Goal: Task Accomplishment & Management: Manage account settings

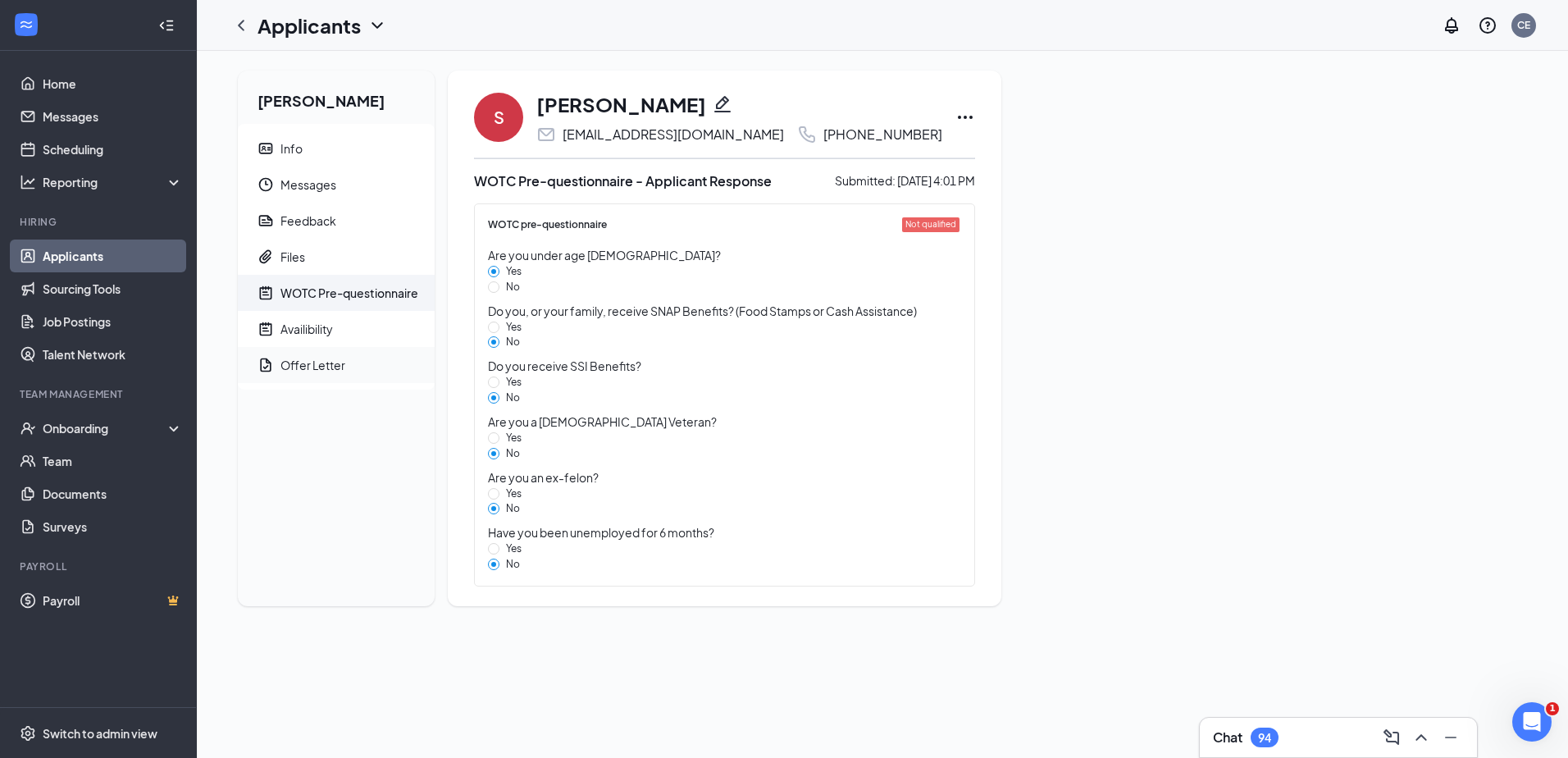
click at [352, 369] on span "Offer Letter" at bounding box center [351, 365] width 141 height 36
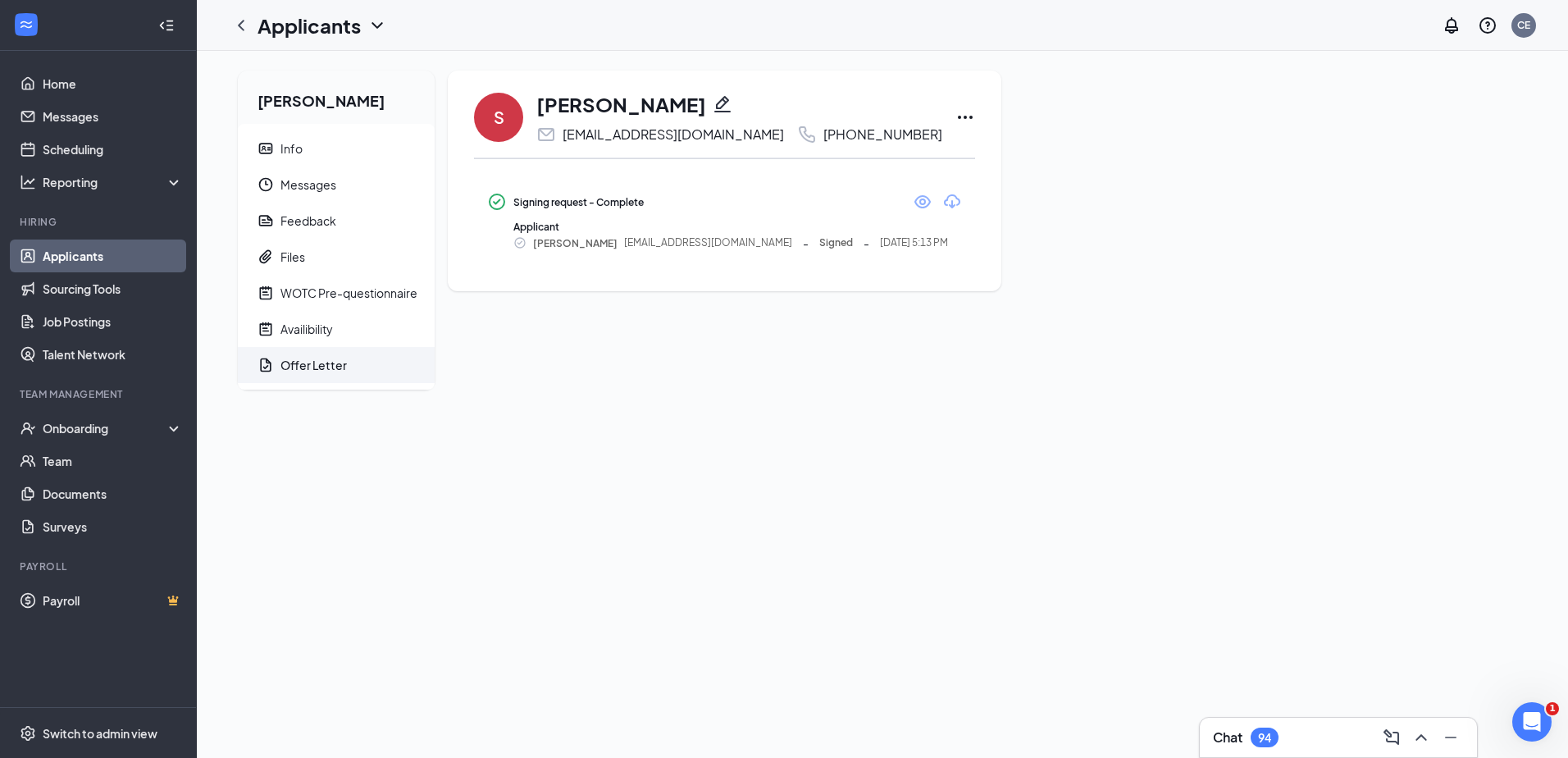
click at [955, 114] on icon "Ellipses" at bounding box center [965, 117] width 20 height 20
click at [950, 271] on p "Move to stage" at bounding box center [981, 275] width 141 height 16
type input "Hiring Complete (final stage)"
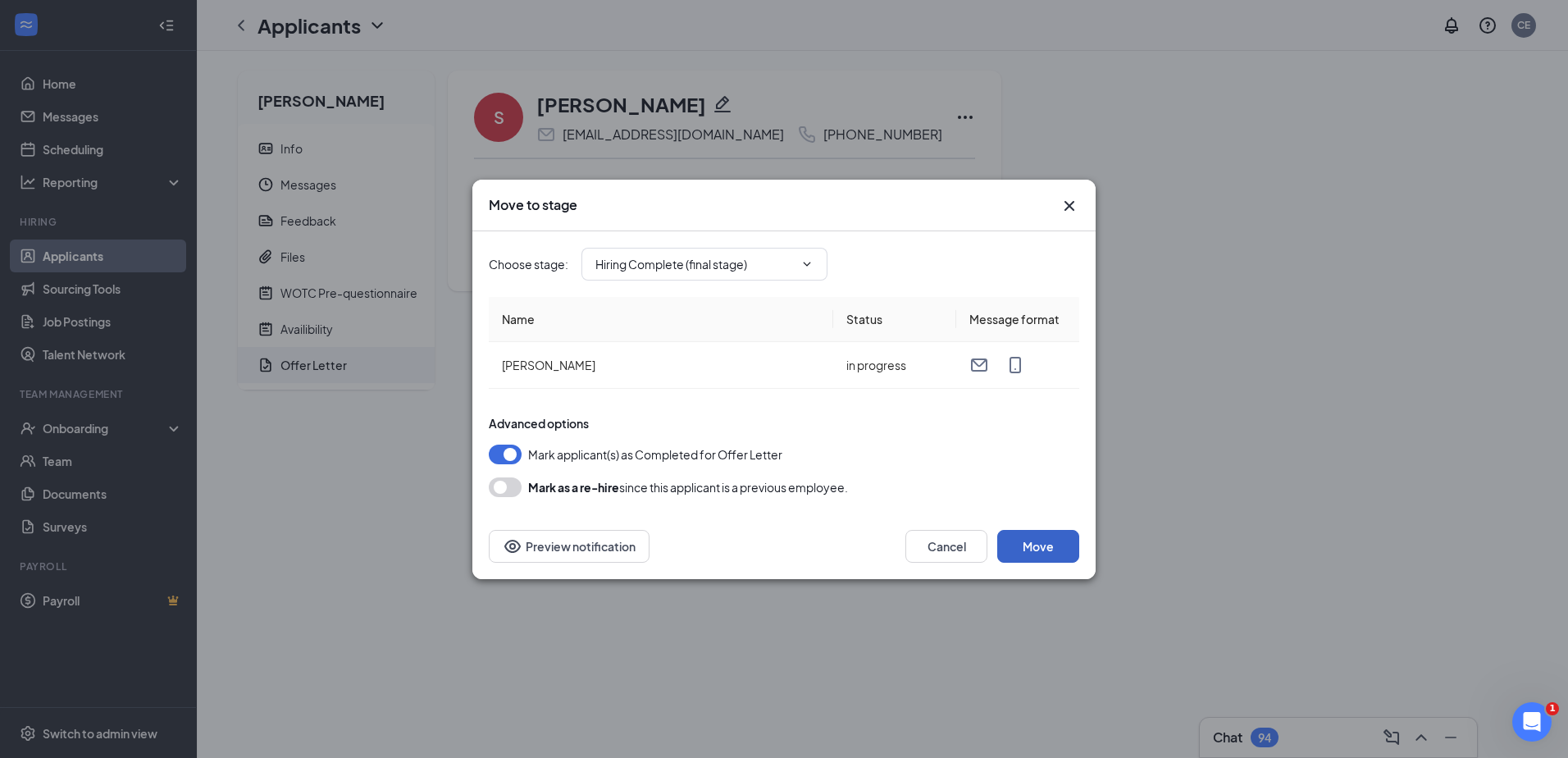
click at [1052, 549] on button "Move" at bounding box center [1038, 546] width 82 height 33
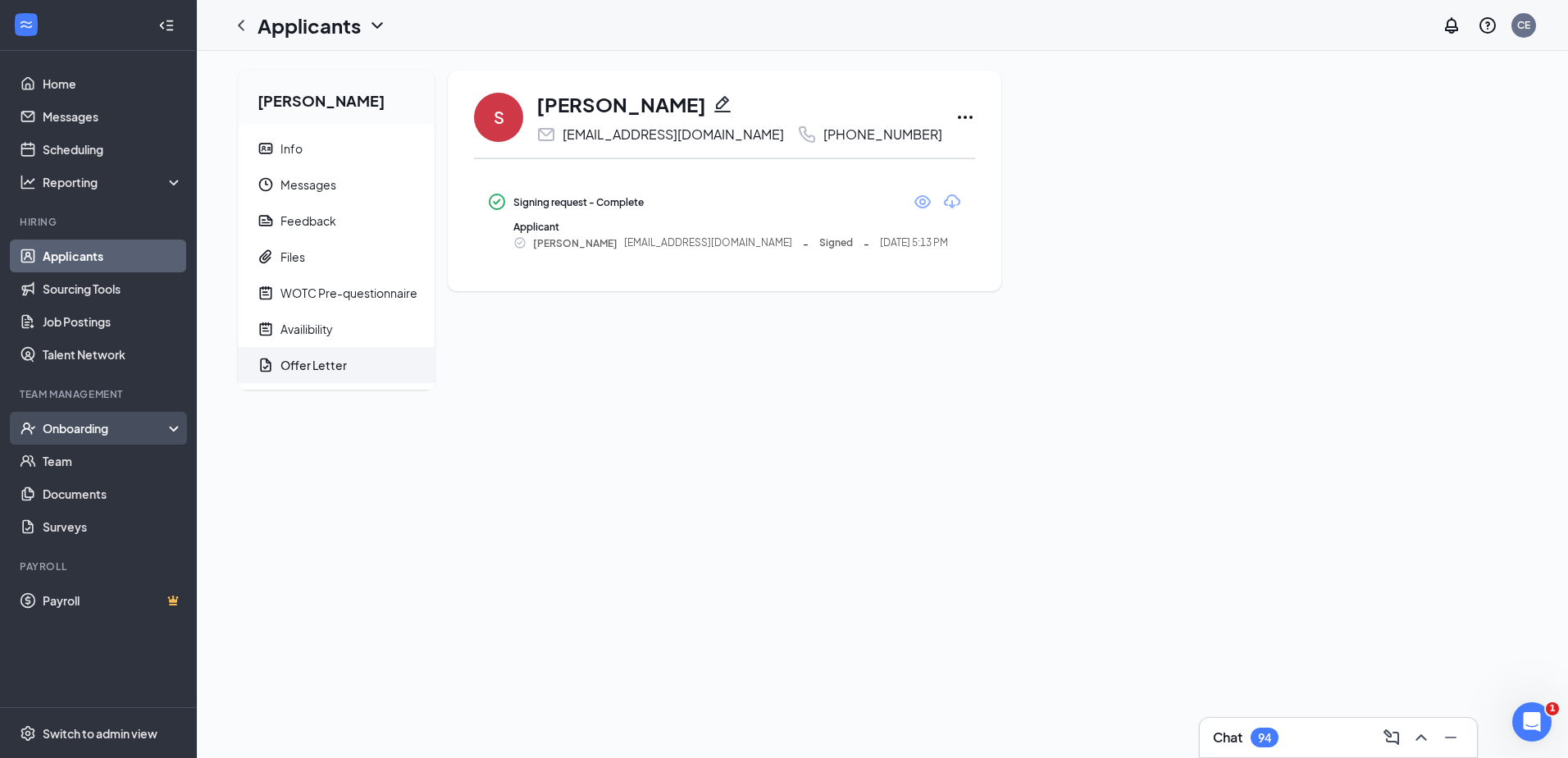
click at [73, 433] on div "Onboarding" at bounding box center [106, 428] width 126 height 16
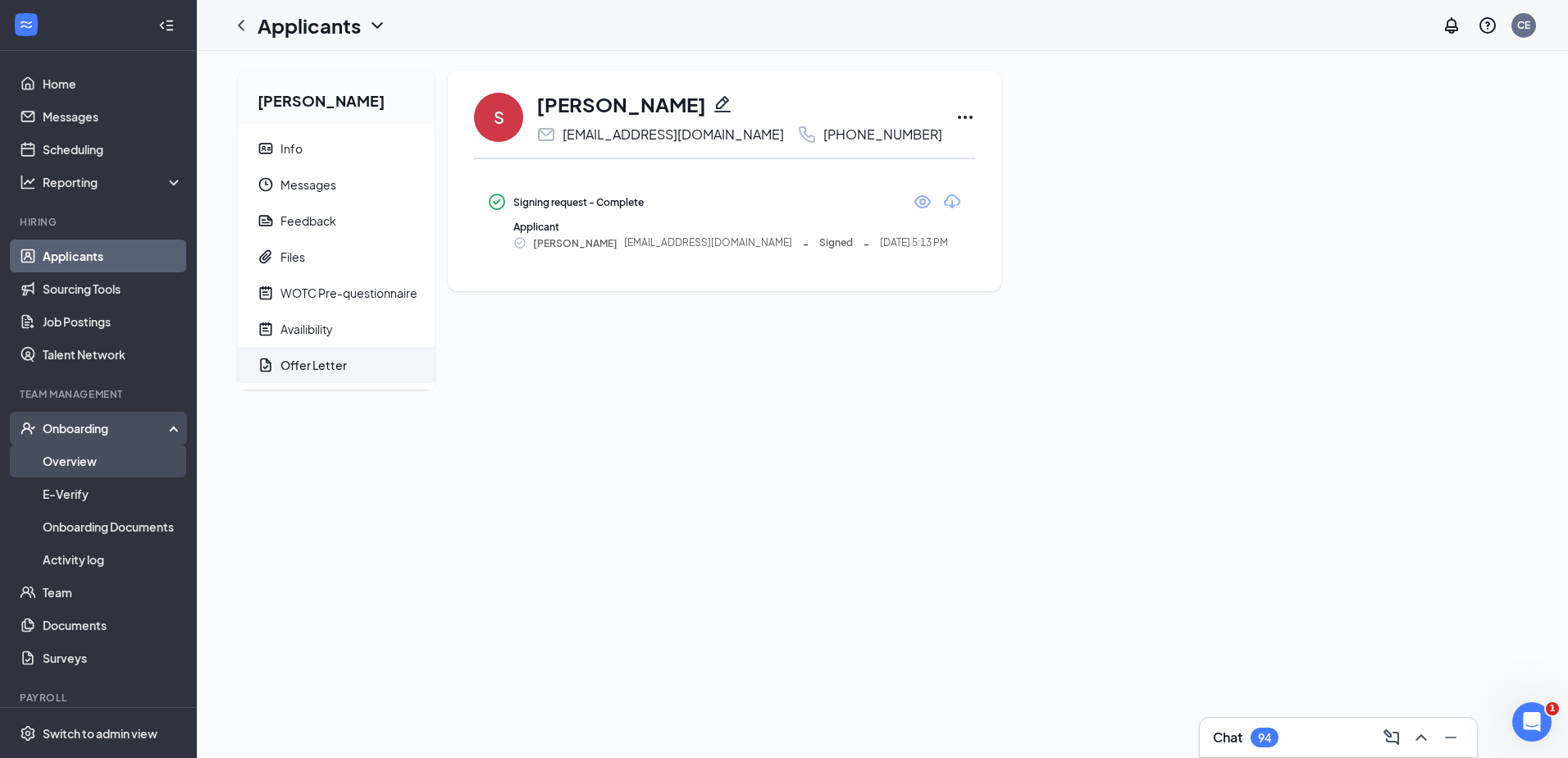
click at [118, 456] on link "Overview" at bounding box center [113, 461] width 141 height 33
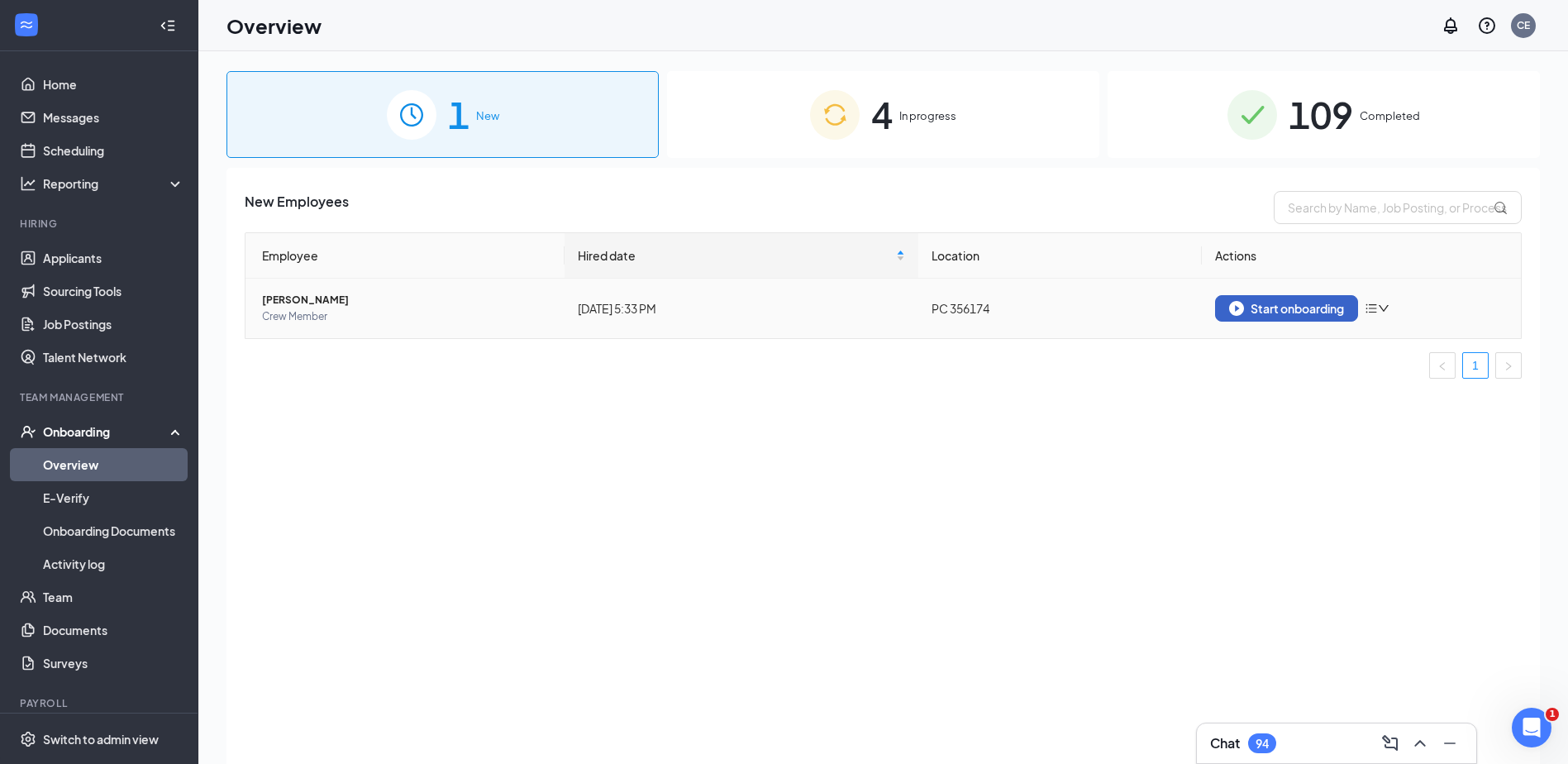
click at [1297, 300] on button "Start onboarding" at bounding box center [1287, 308] width 143 height 26
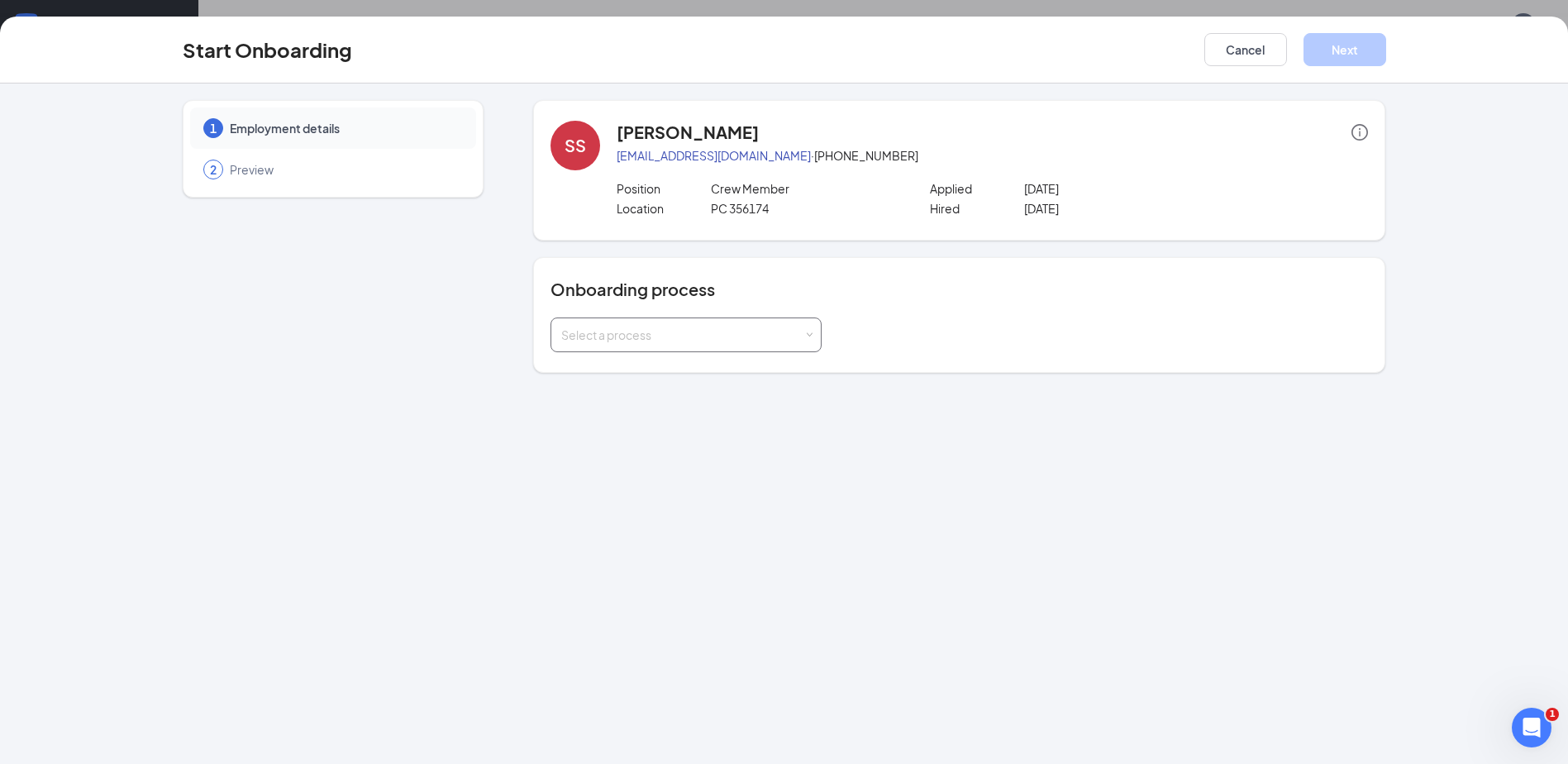
click at [717, 336] on div "Select a process" at bounding box center [682, 335] width 242 height 16
click at [592, 382] on li "[US_STATE] General Onboarding Process" at bounding box center [686, 370] width 272 height 30
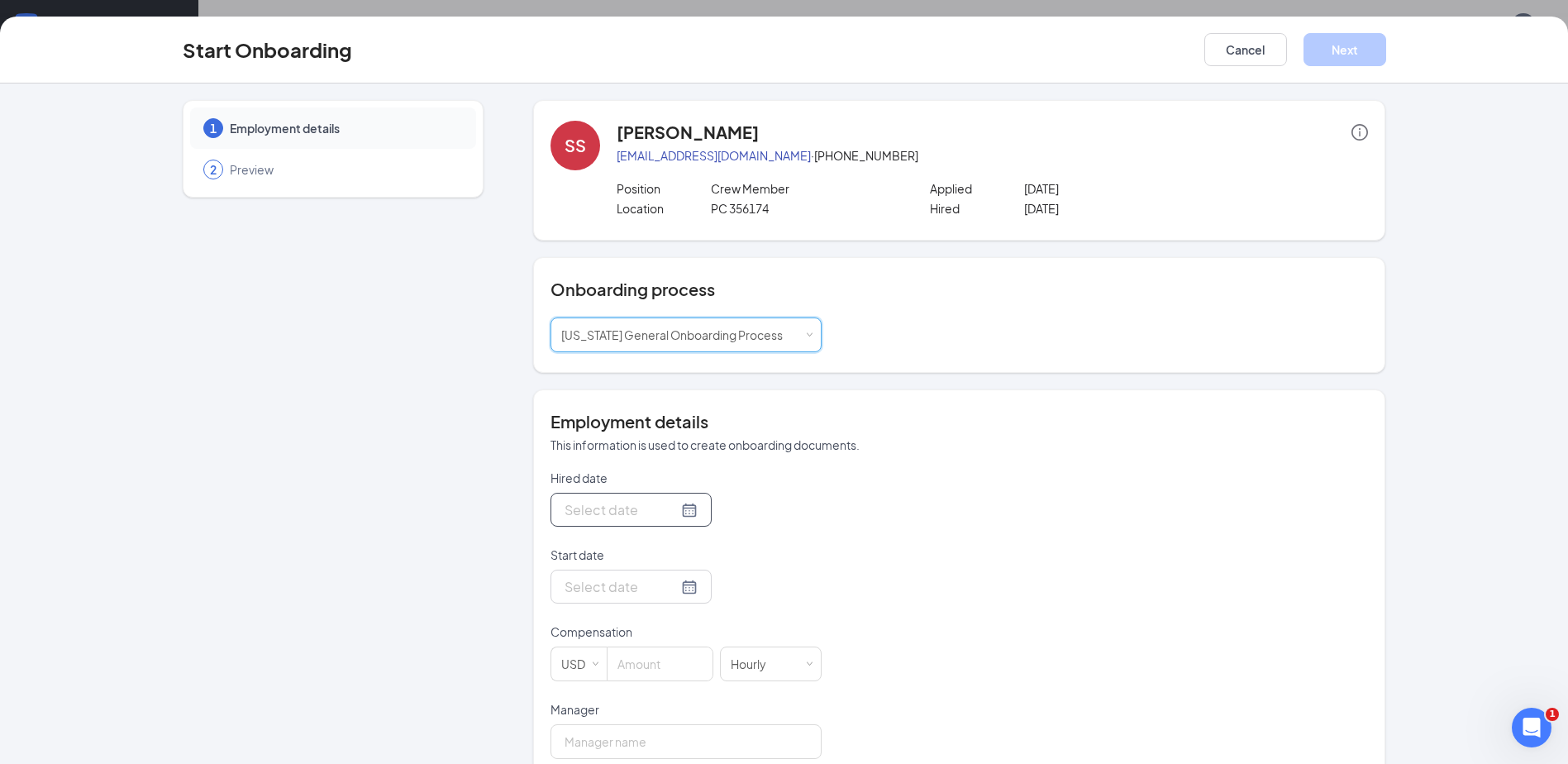
click at [667, 506] on div at bounding box center [632, 509] width 134 height 21
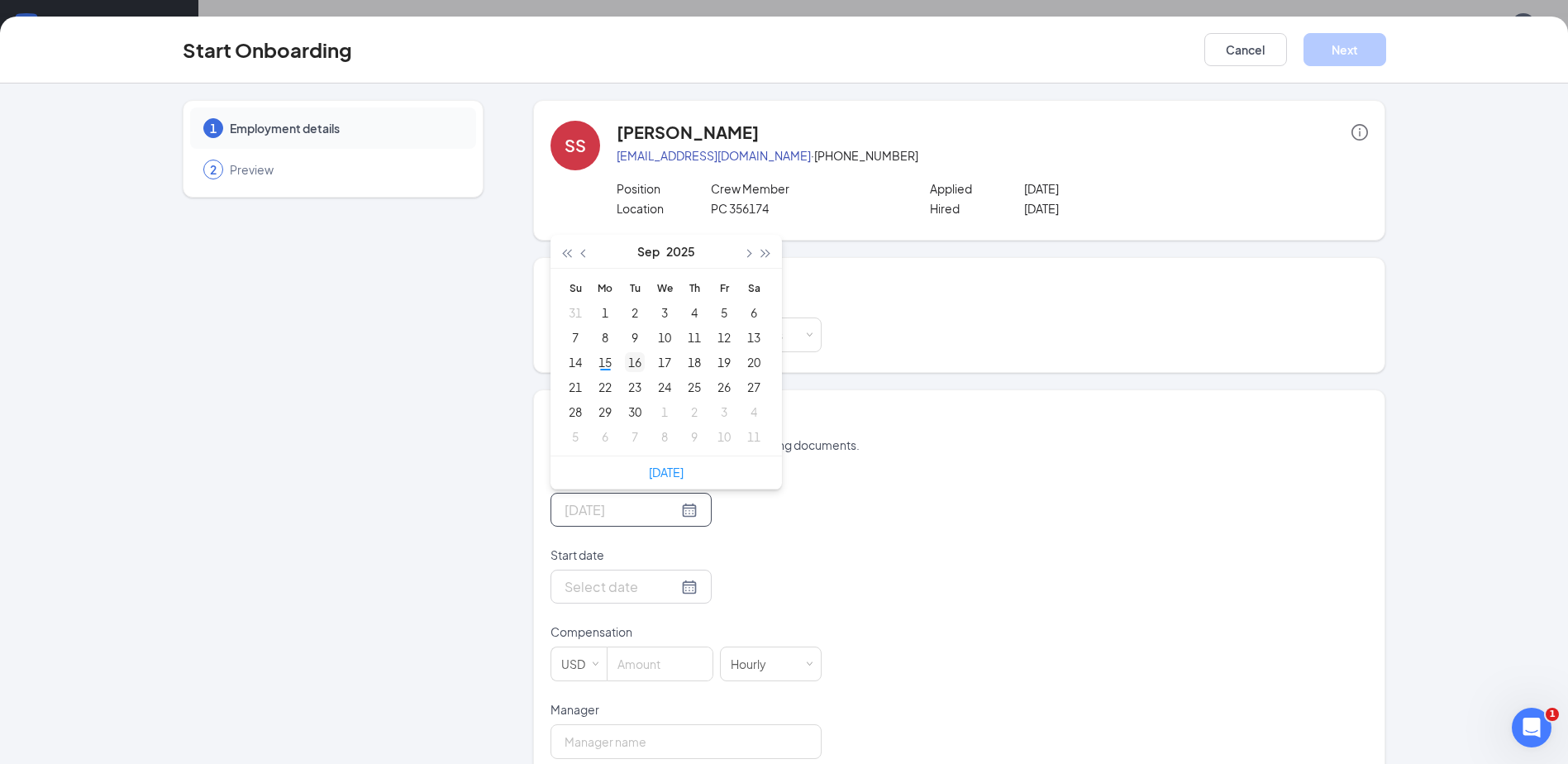
type input "[DATE]"
click at [633, 361] on div "16" at bounding box center [635, 362] width 20 height 20
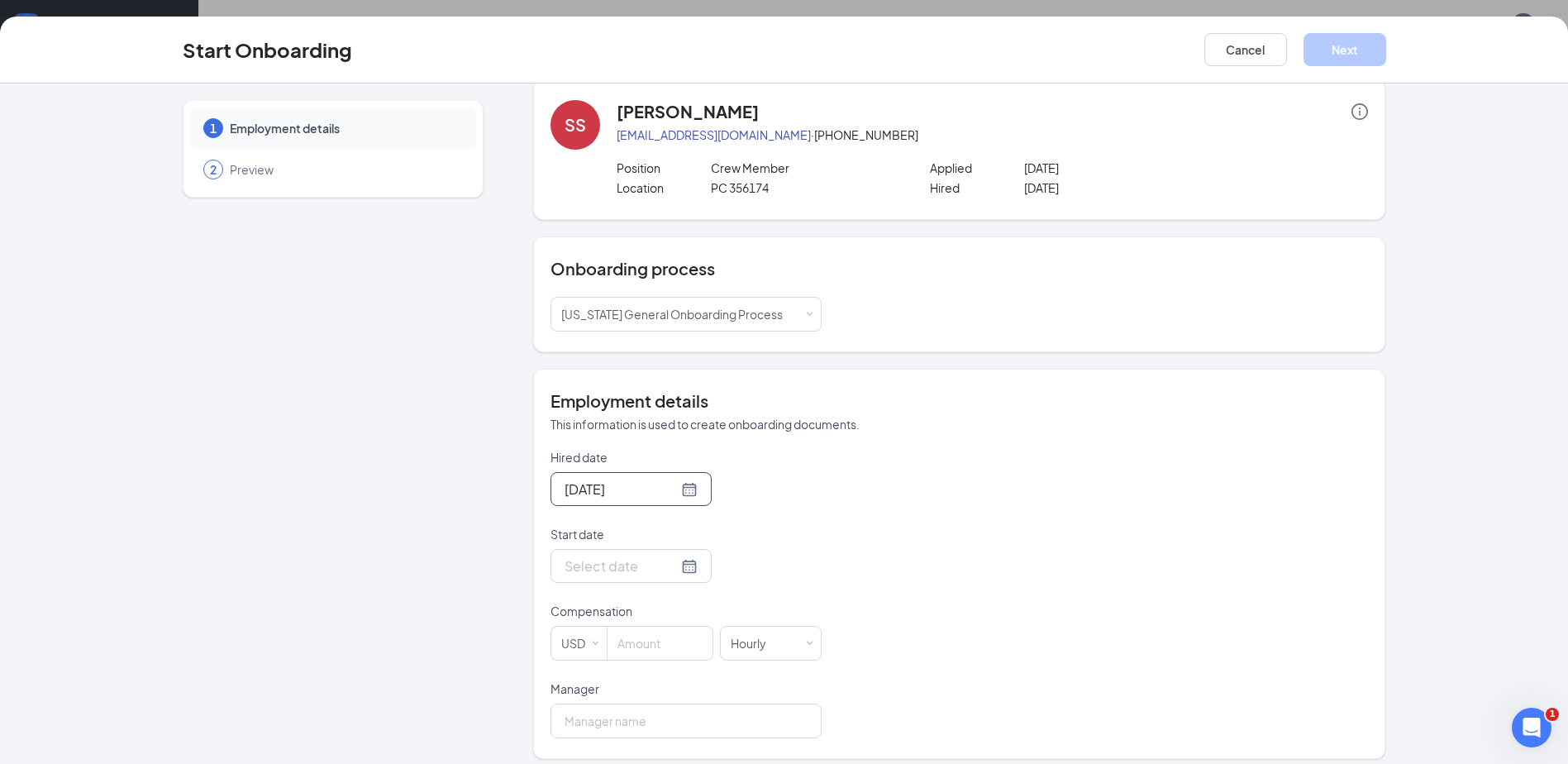
scroll to position [32, 0]
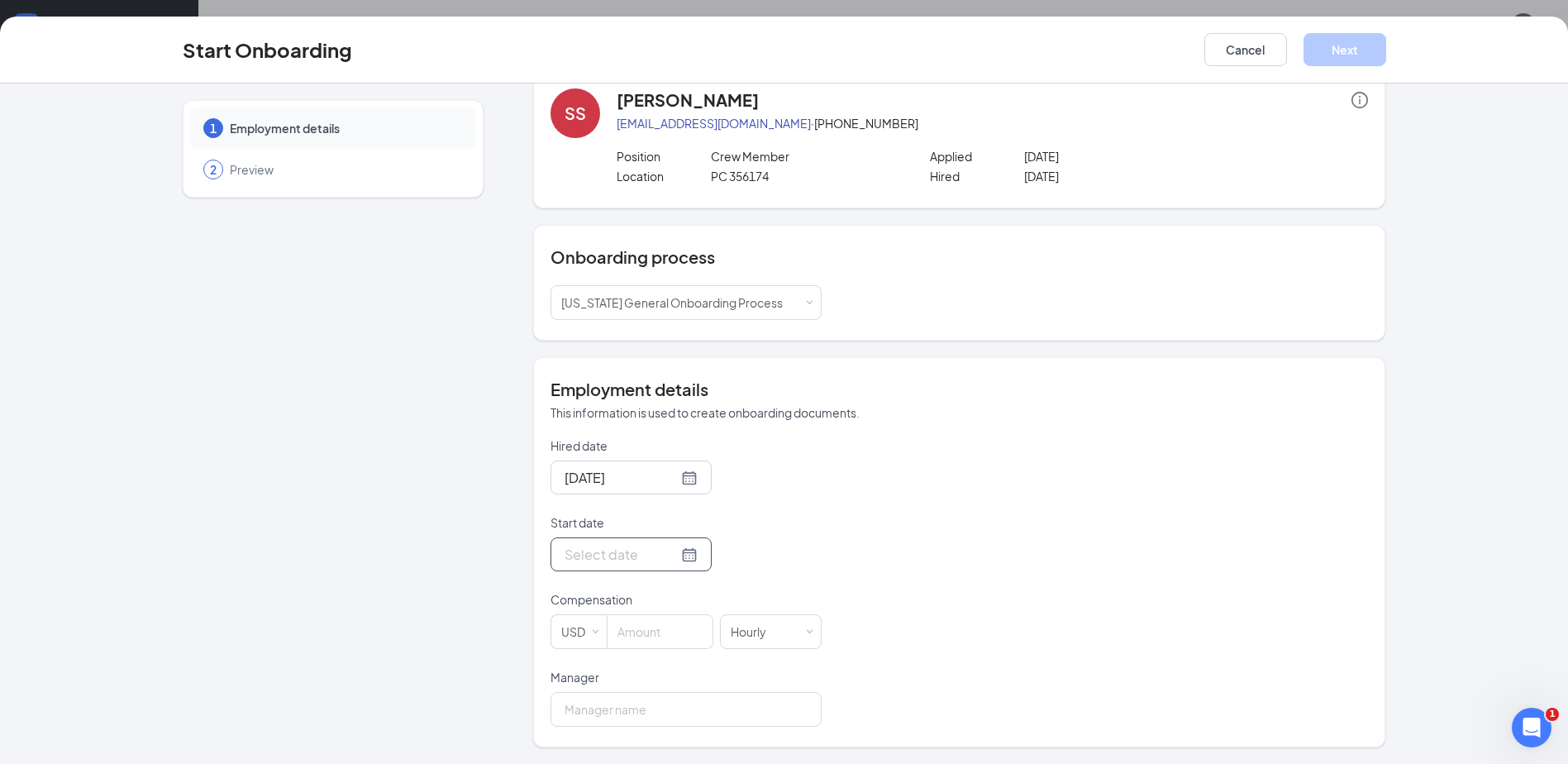
click at [667, 551] on div at bounding box center [632, 554] width 134 height 21
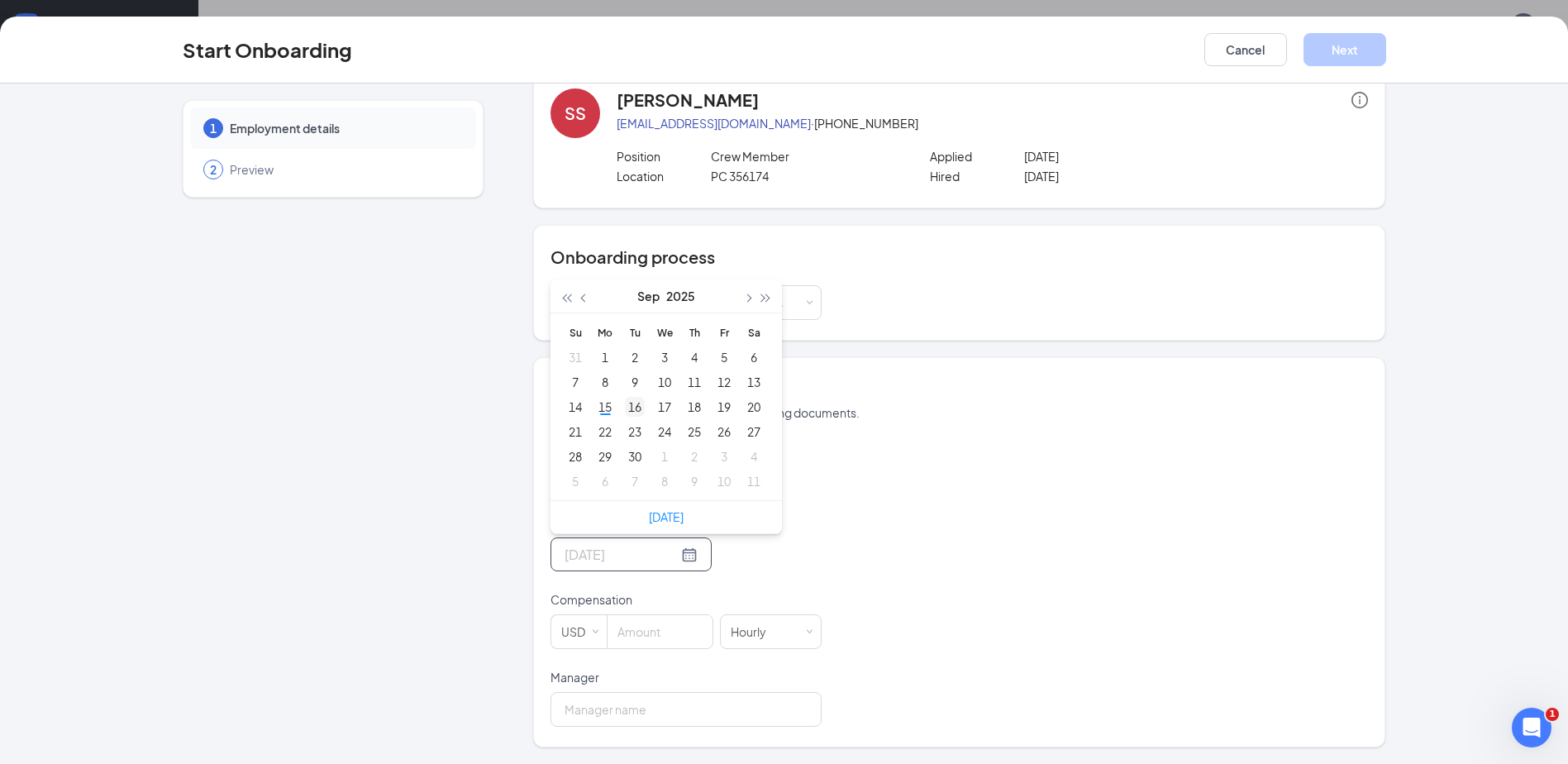
type input "[DATE]"
click at [632, 407] on div "16" at bounding box center [635, 407] width 20 height 20
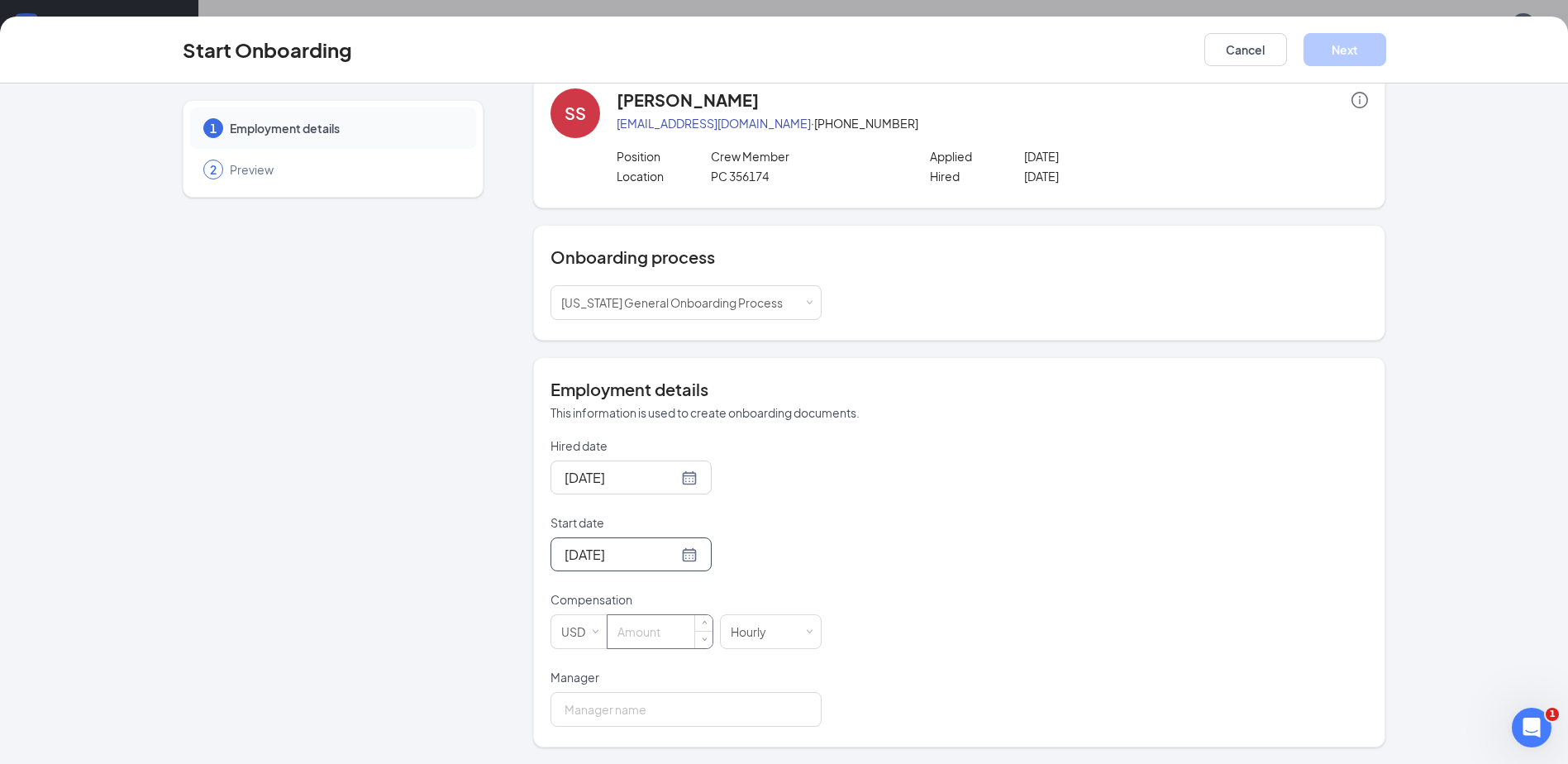
click at [628, 623] on input at bounding box center [659, 631] width 105 height 33
type input "20"
type input "[PERSON_NAME]"
click at [1373, 51] on button "Next" at bounding box center [1345, 50] width 83 height 33
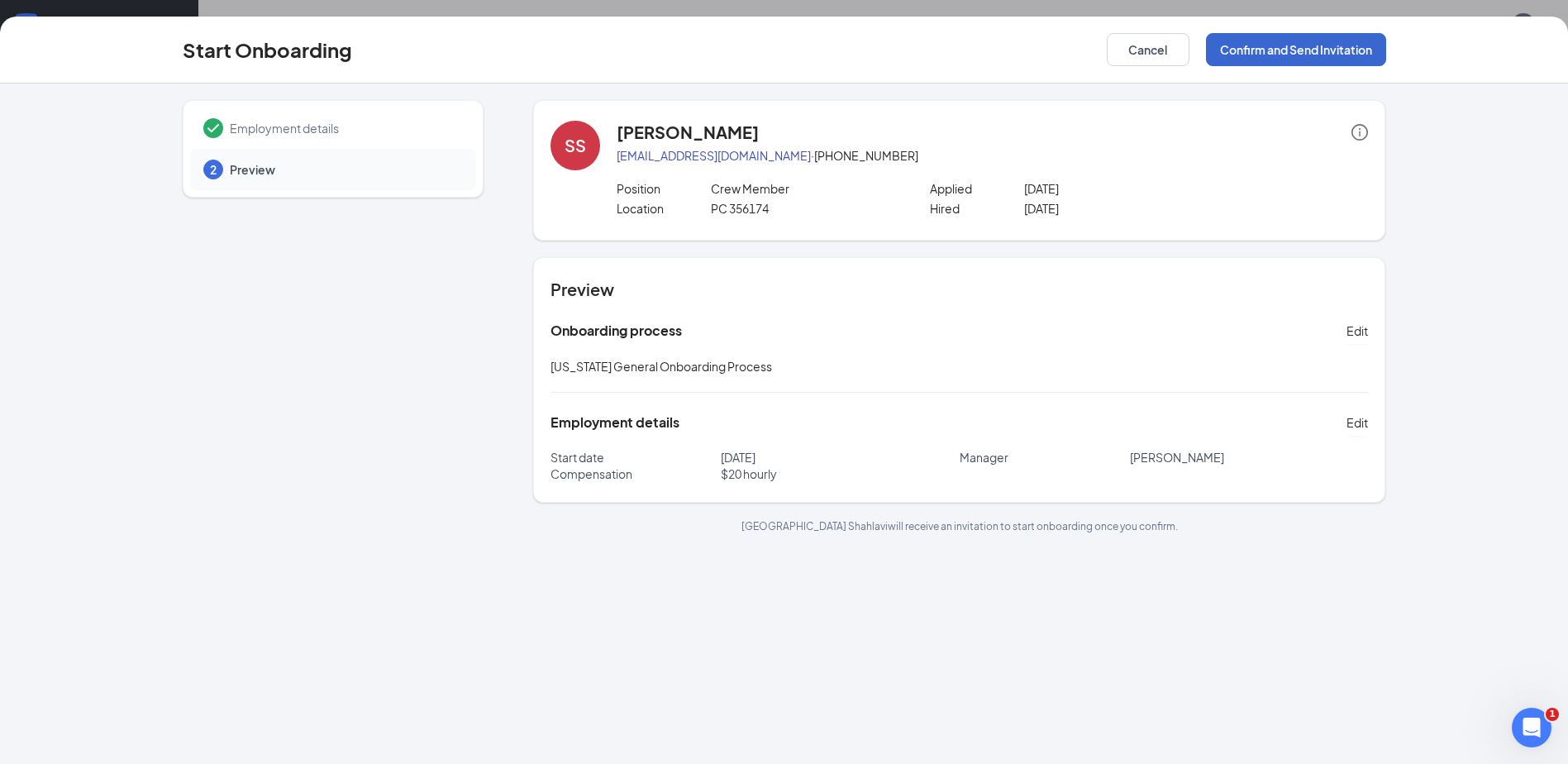
scroll to position [0, 0]
click at [1297, 36] on button "Confirm and Send Invitation" at bounding box center [1296, 50] width 180 height 33
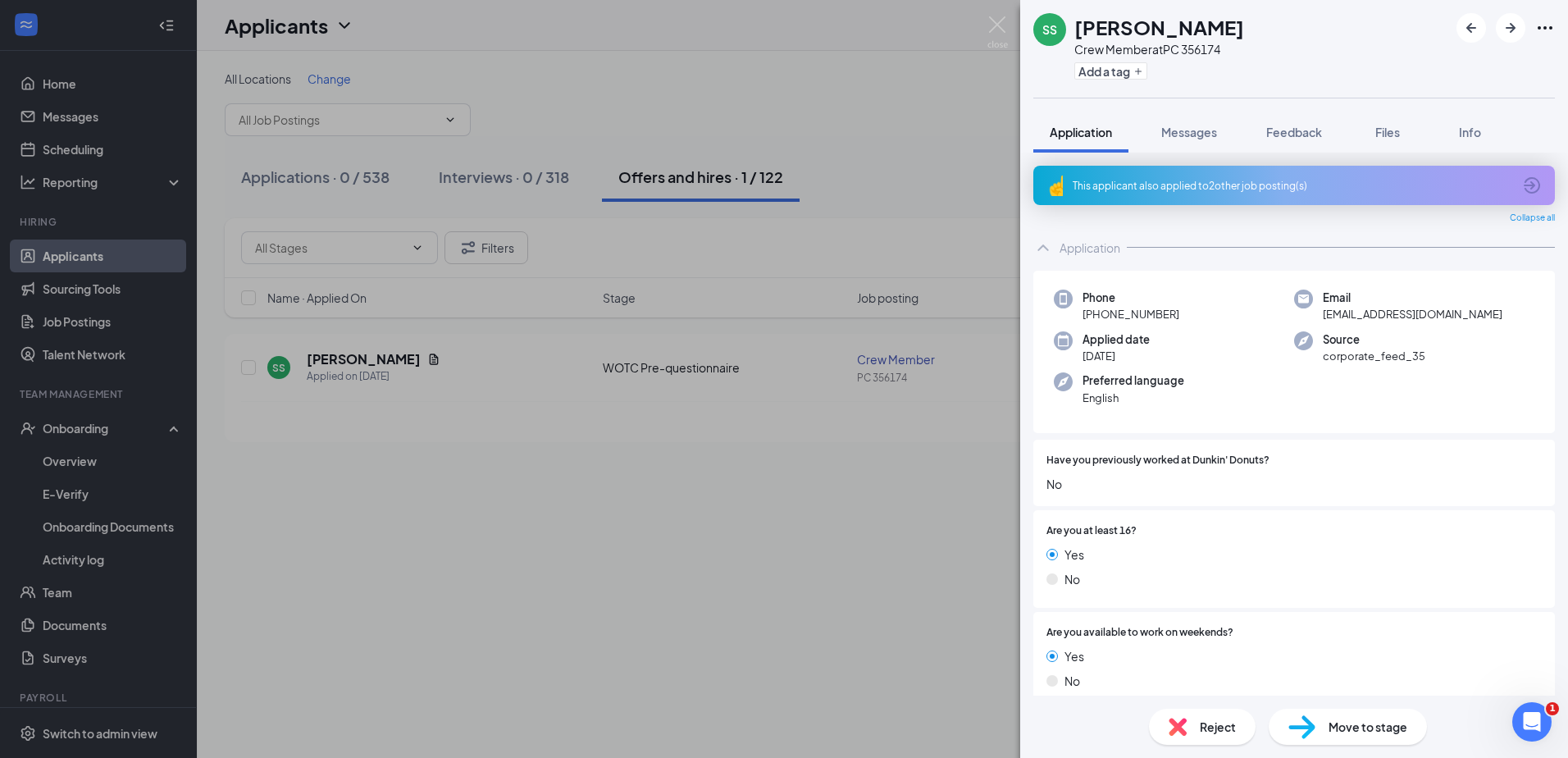
click at [806, 96] on div "SS [PERSON_NAME] Crew Member at PC 356174 Add a tag Application Messages Feedba…" at bounding box center [784, 379] width 1568 height 758
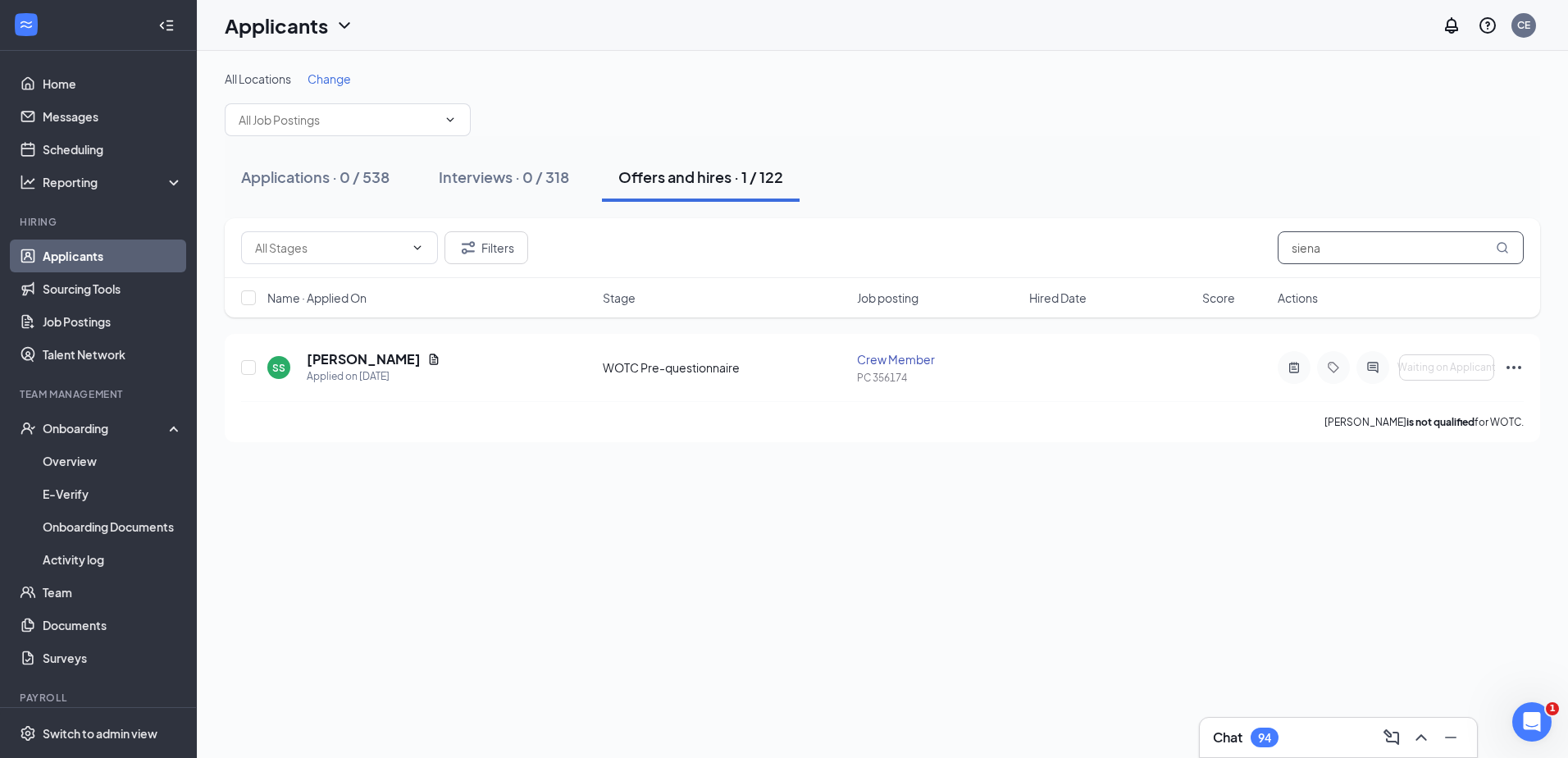
drag, startPoint x: 1338, startPoint y: 244, endPoint x: 1137, endPoint y: 255, distance: 201.3
click at [1137, 255] on div "Filters siena" at bounding box center [882, 247] width 1283 height 33
type input "amaal"
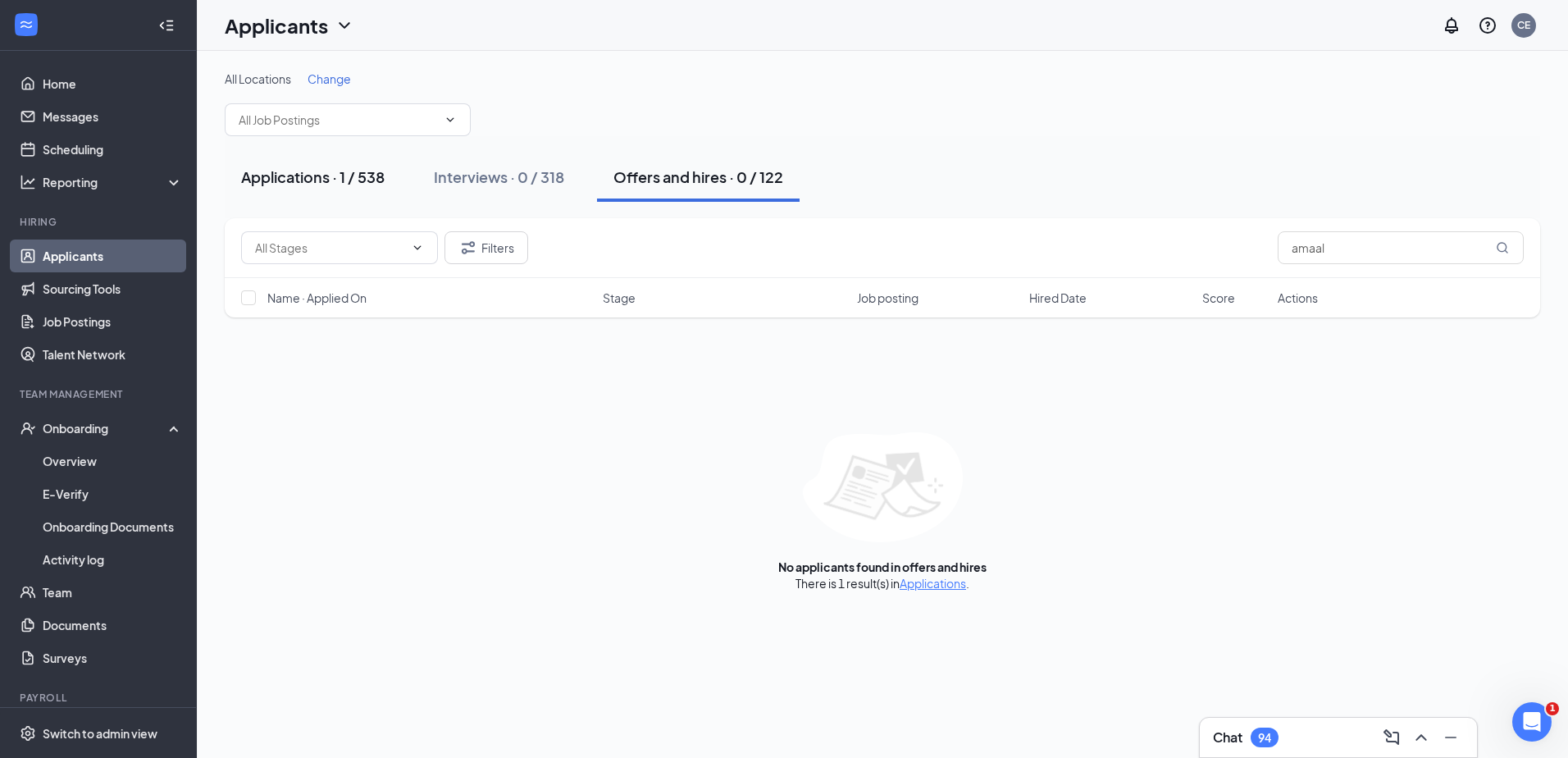
click at [276, 175] on div "Applications · 1 / 538" at bounding box center [312, 176] width 143 height 21
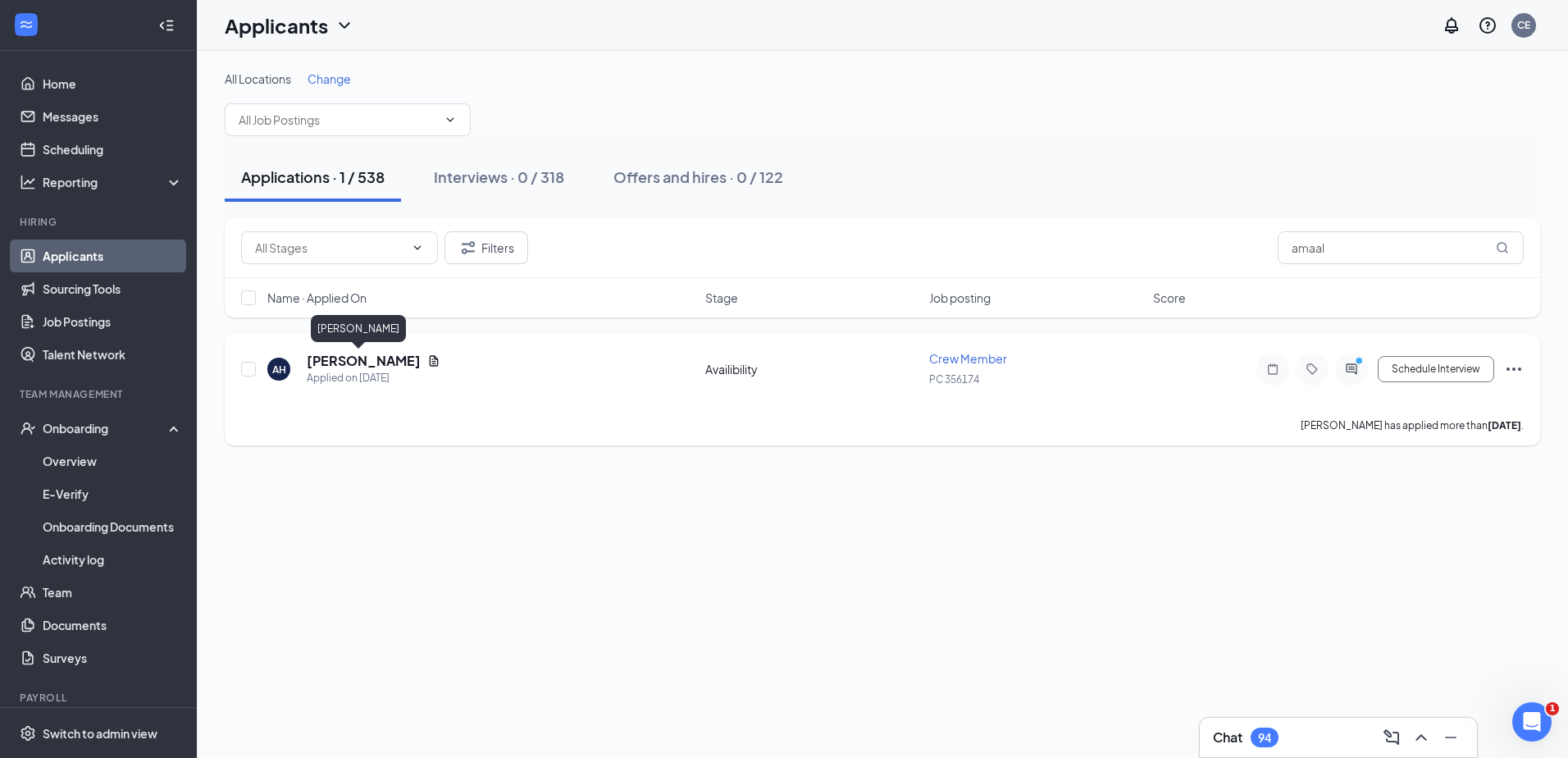
click at [374, 358] on h5 "Amaal Hashi" at bounding box center [363, 361] width 114 height 18
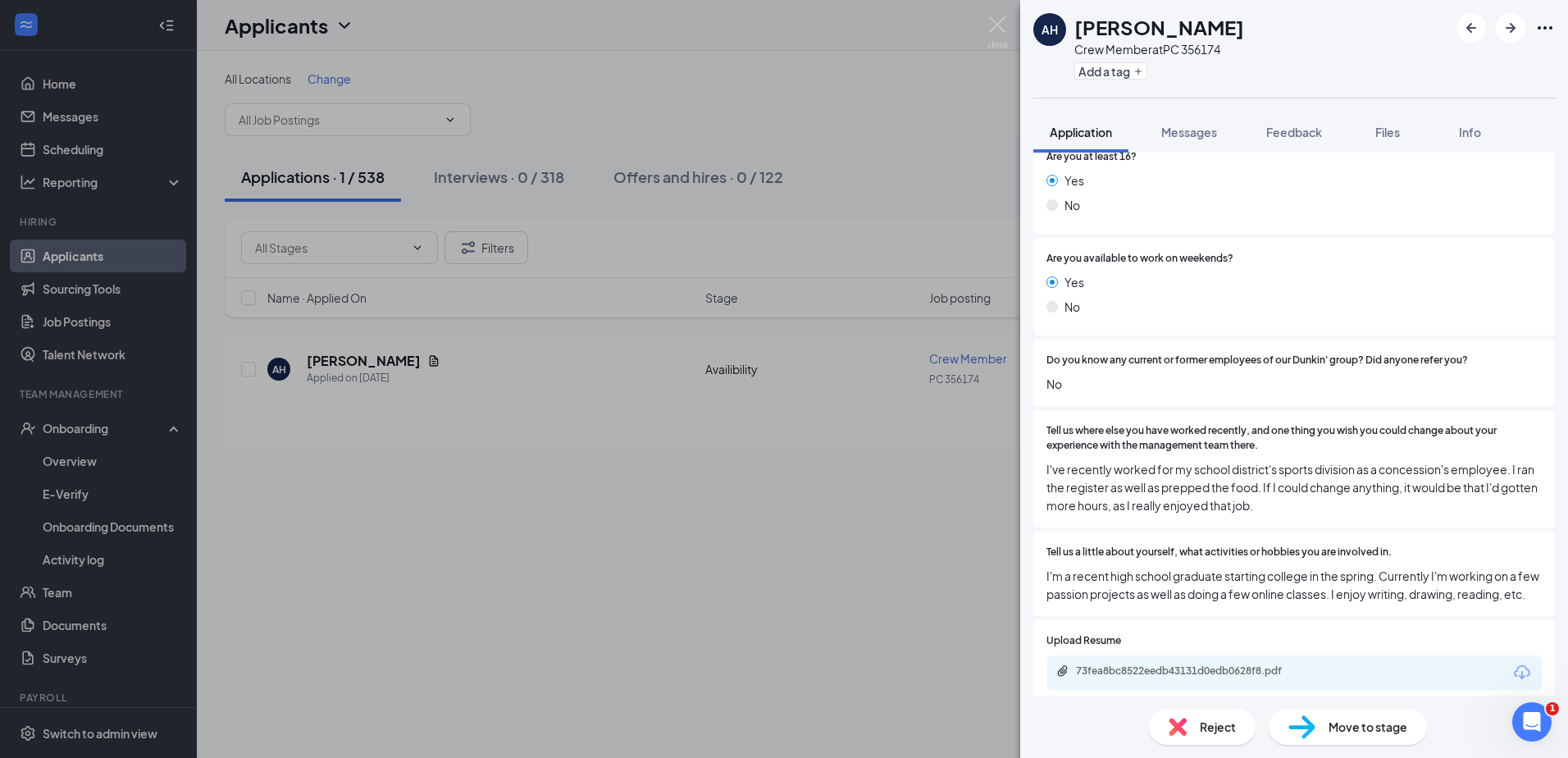
scroll to position [410, 0]
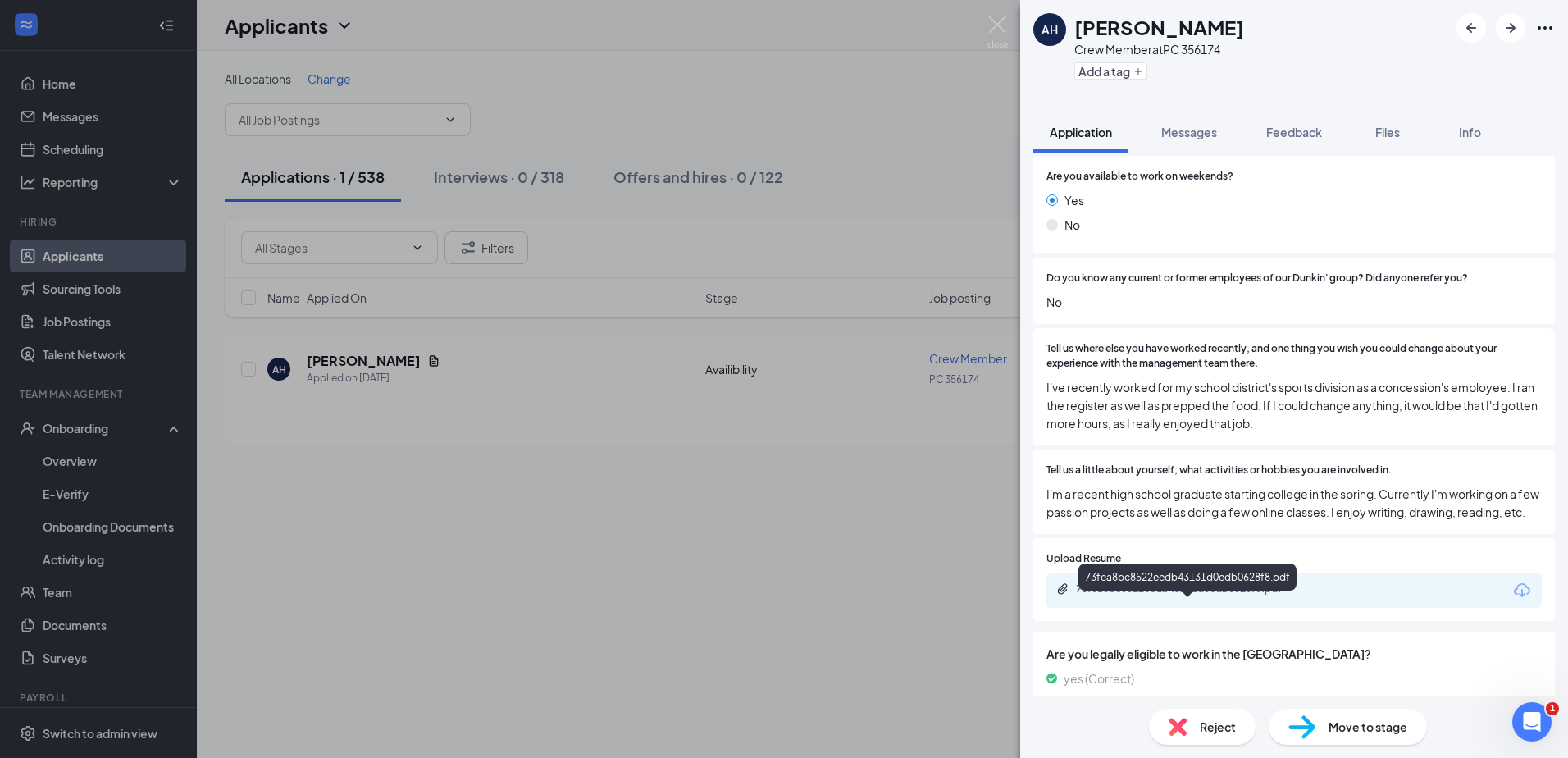
click at [1214, 595] on div "73fea8bc8522eedb43131d0edb0628f8.pdf" at bounding box center [1190, 589] width 230 height 13
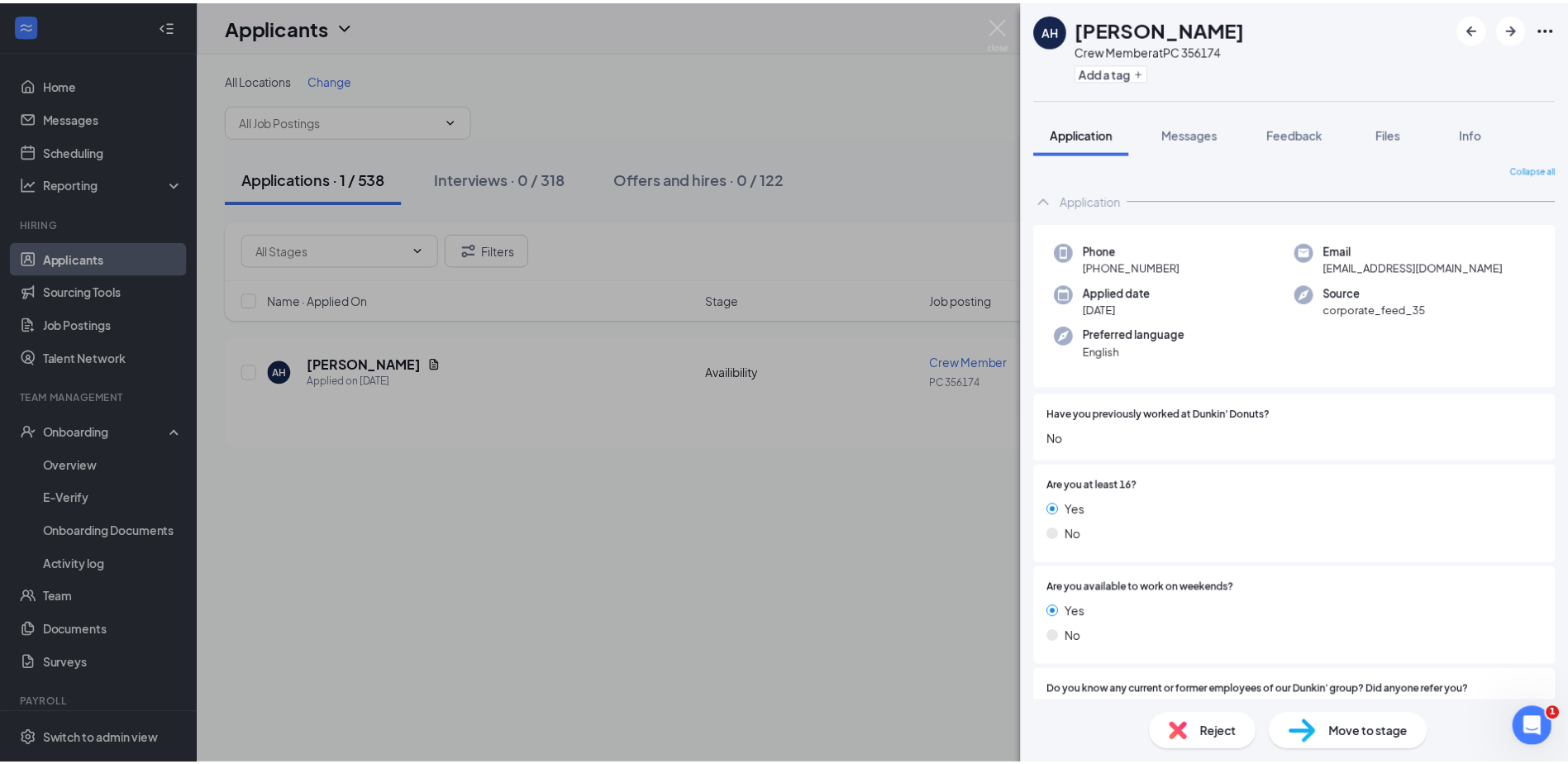
scroll to position [0, 0]
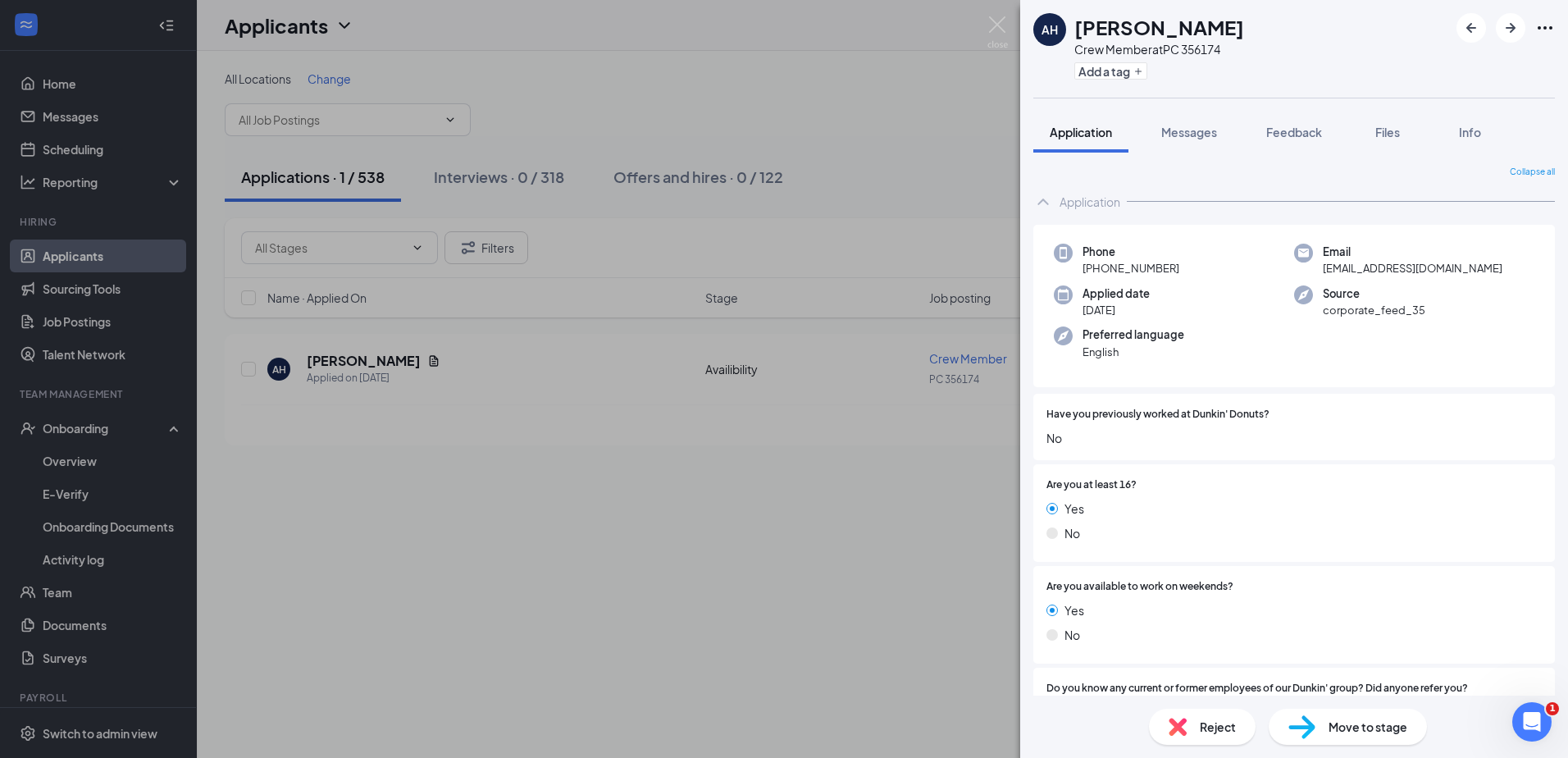
click at [1213, 336] on div "Preferred language English" at bounding box center [1173, 344] width 240 height 34
click at [473, 613] on div "AH Amaal Hashi Crew Member at PC 356174 Add a tag Application Messages Feedback…" at bounding box center [784, 379] width 1568 height 758
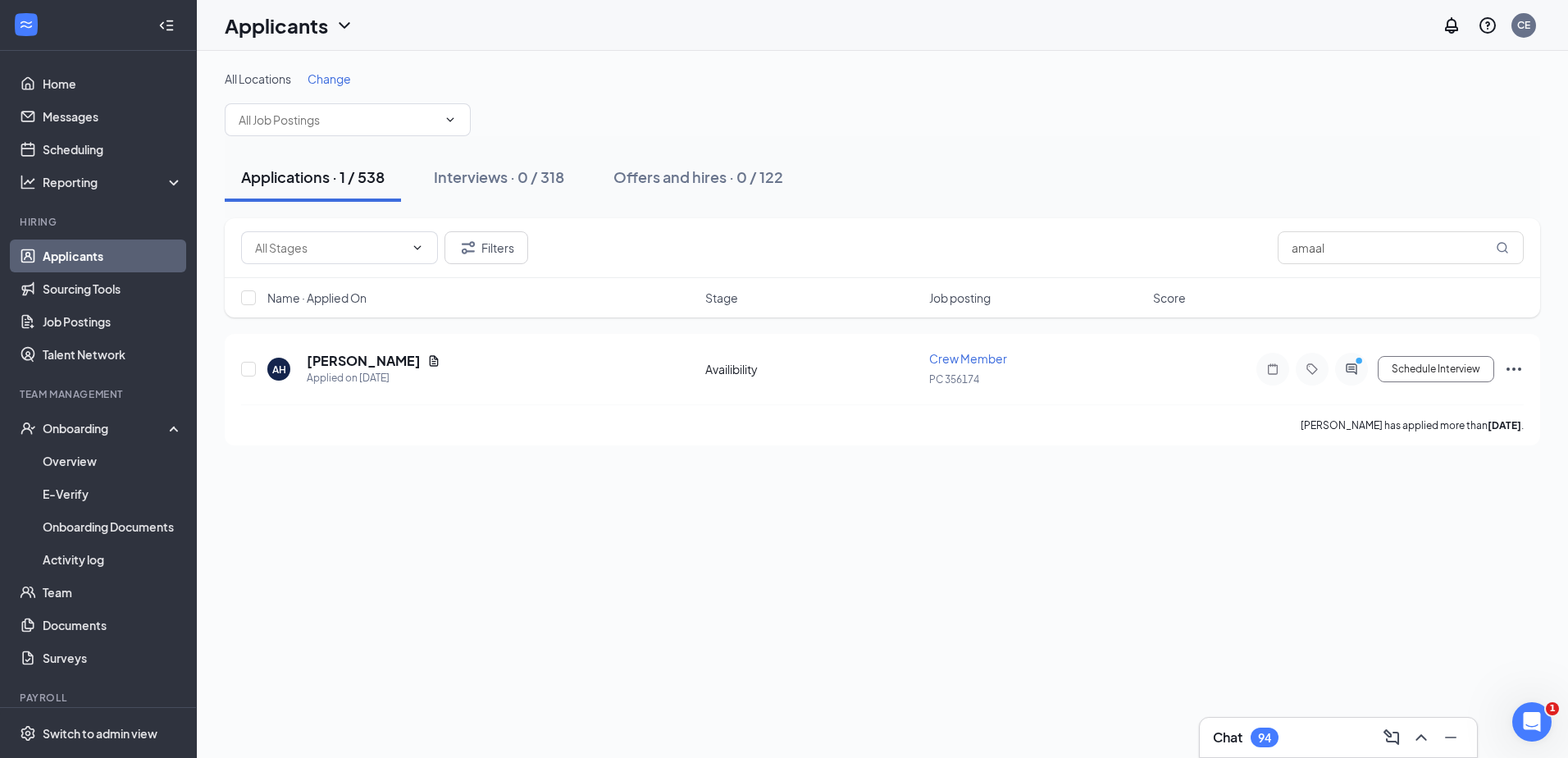
click at [264, 192] on button "Applications · 1 / 538" at bounding box center [312, 176] width 176 height 49
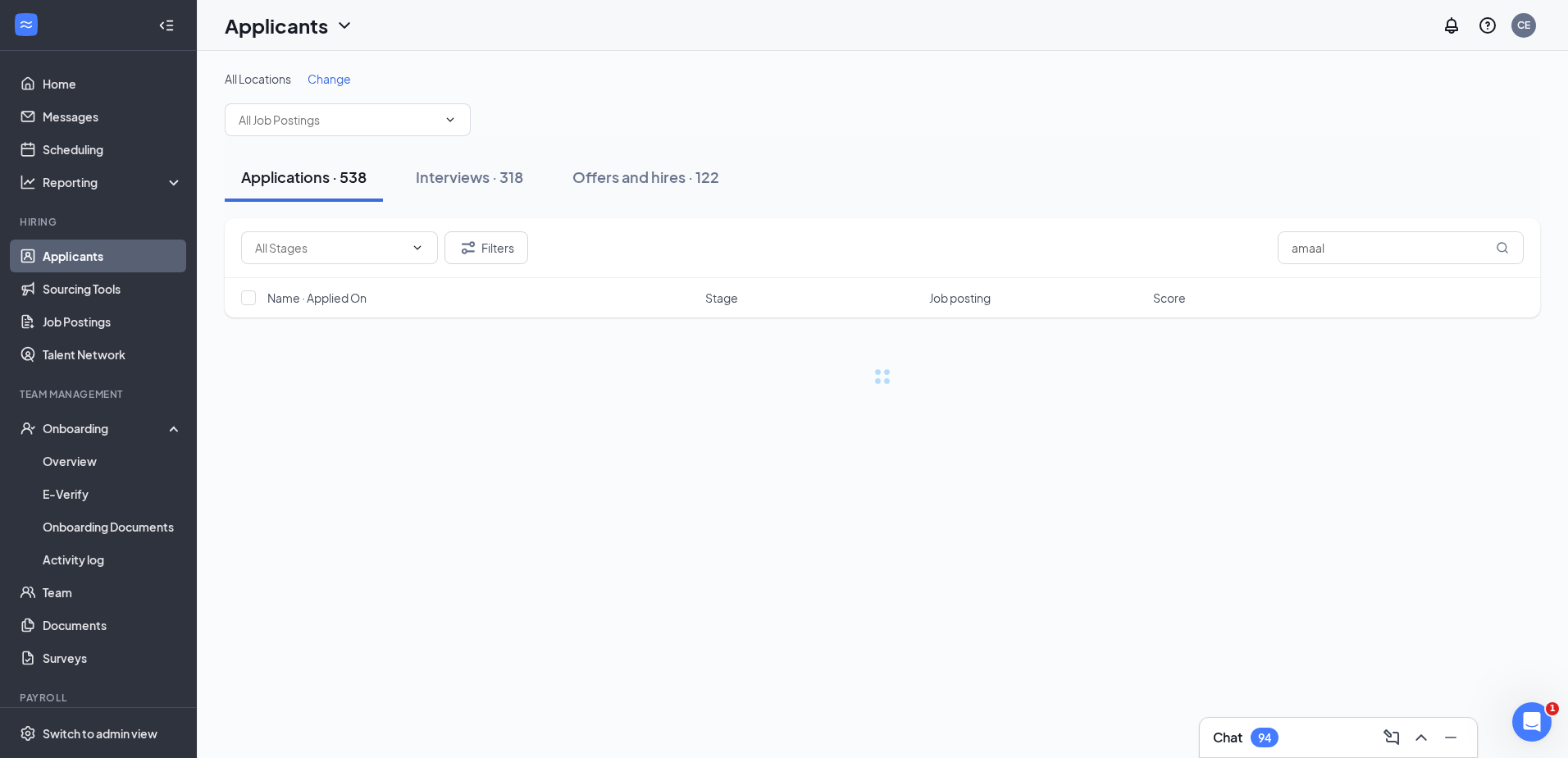
click at [61, 247] on link "Applicants" at bounding box center [113, 256] width 141 height 33
